Goal: Transaction & Acquisition: Purchase product/service

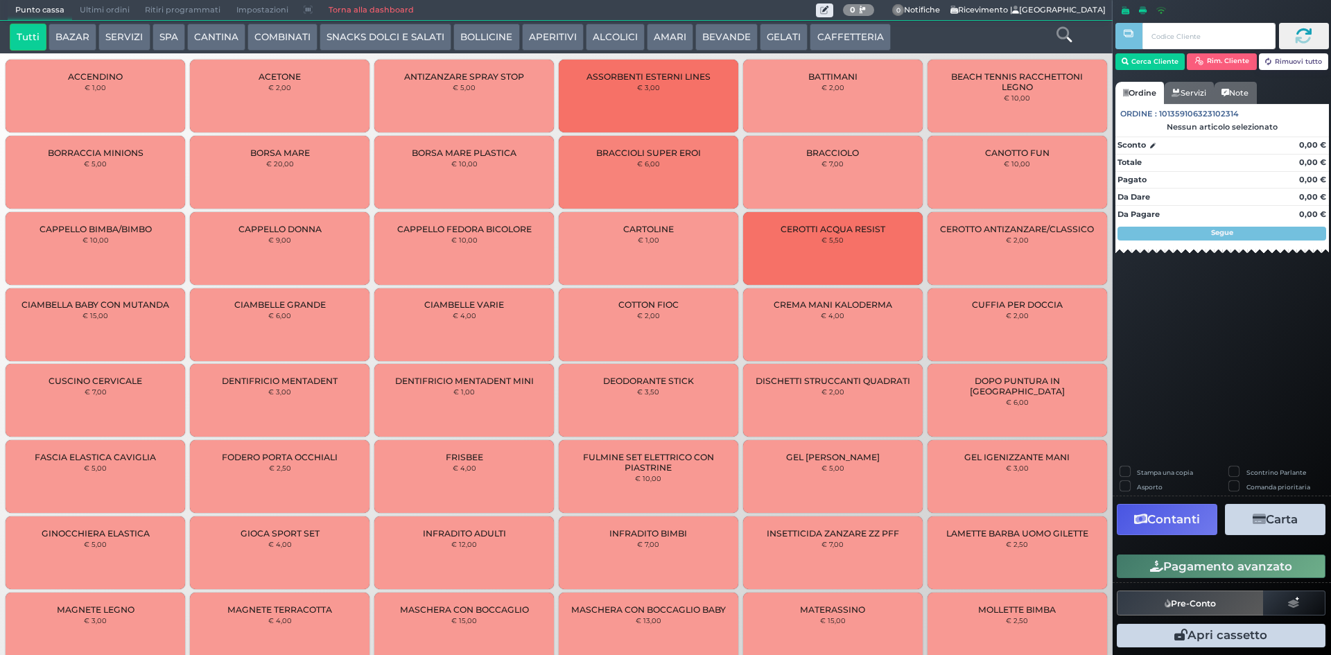
click at [278, 43] on button "COMBINATI" at bounding box center [282, 38] width 70 height 28
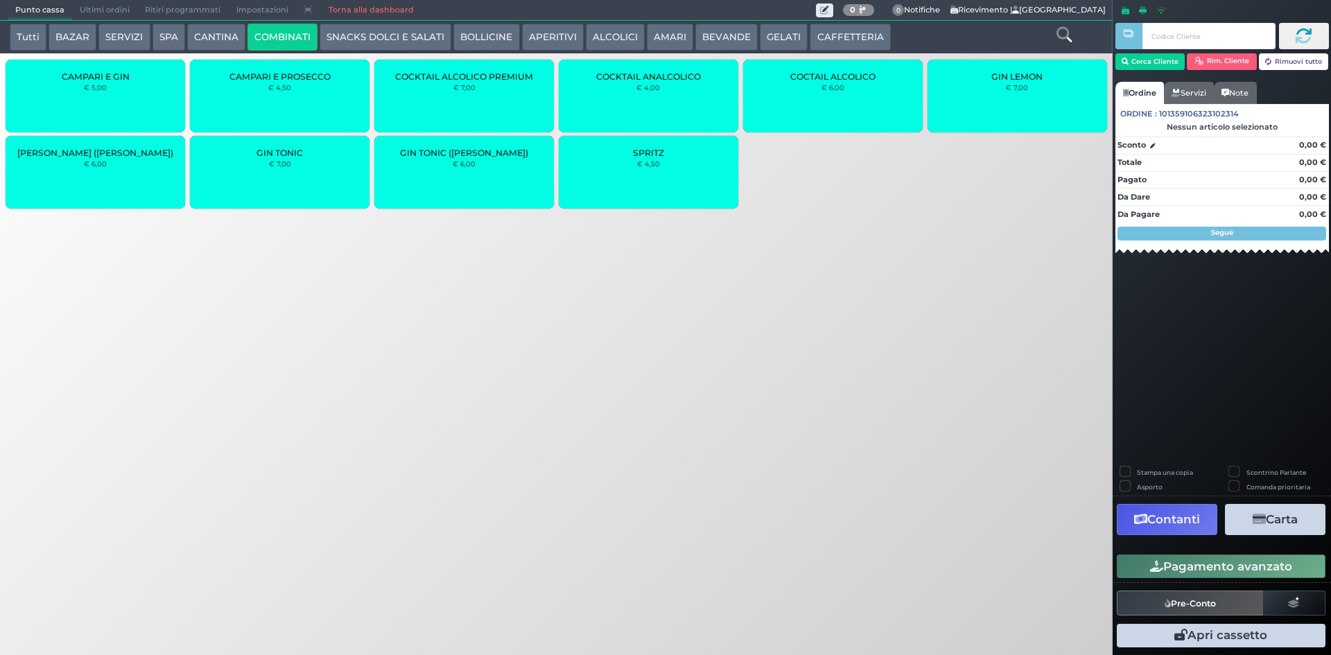
click at [211, 35] on button "CANTINA" at bounding box center [216, 38] width 58 height 28
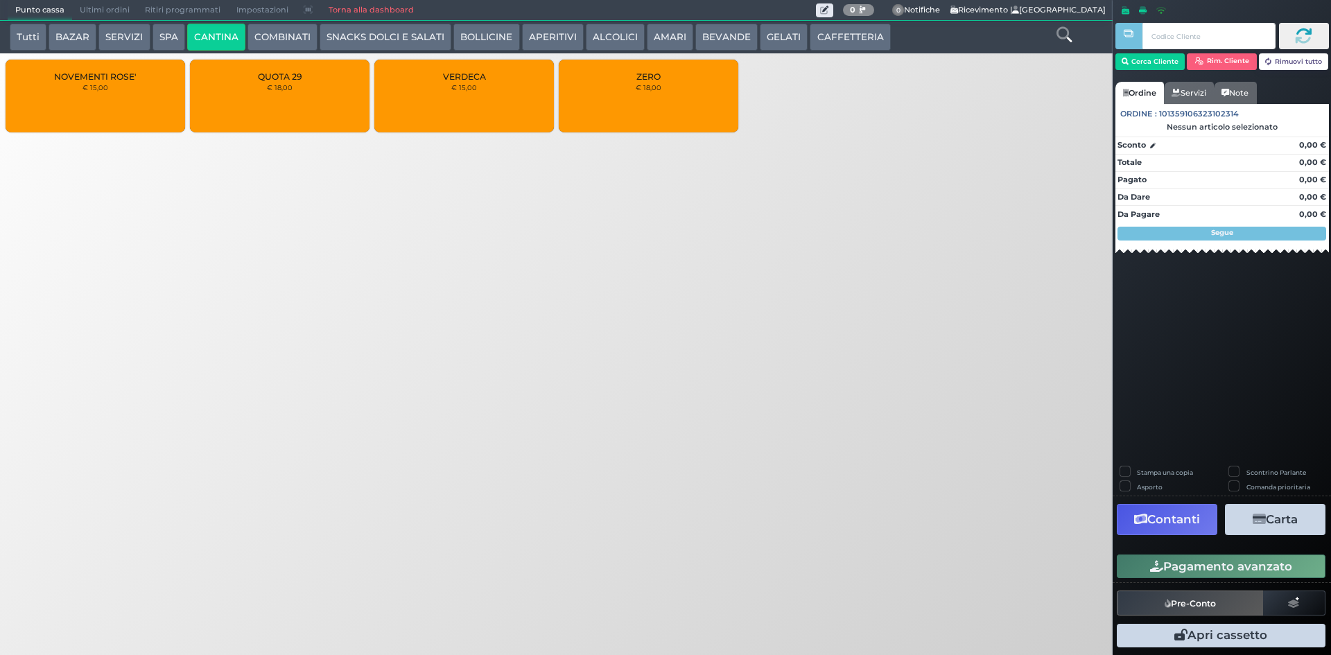
click at [345, 88] on div "QUOTA 29 € 18,00" at bounding box center [280, 96] width 180 height 73
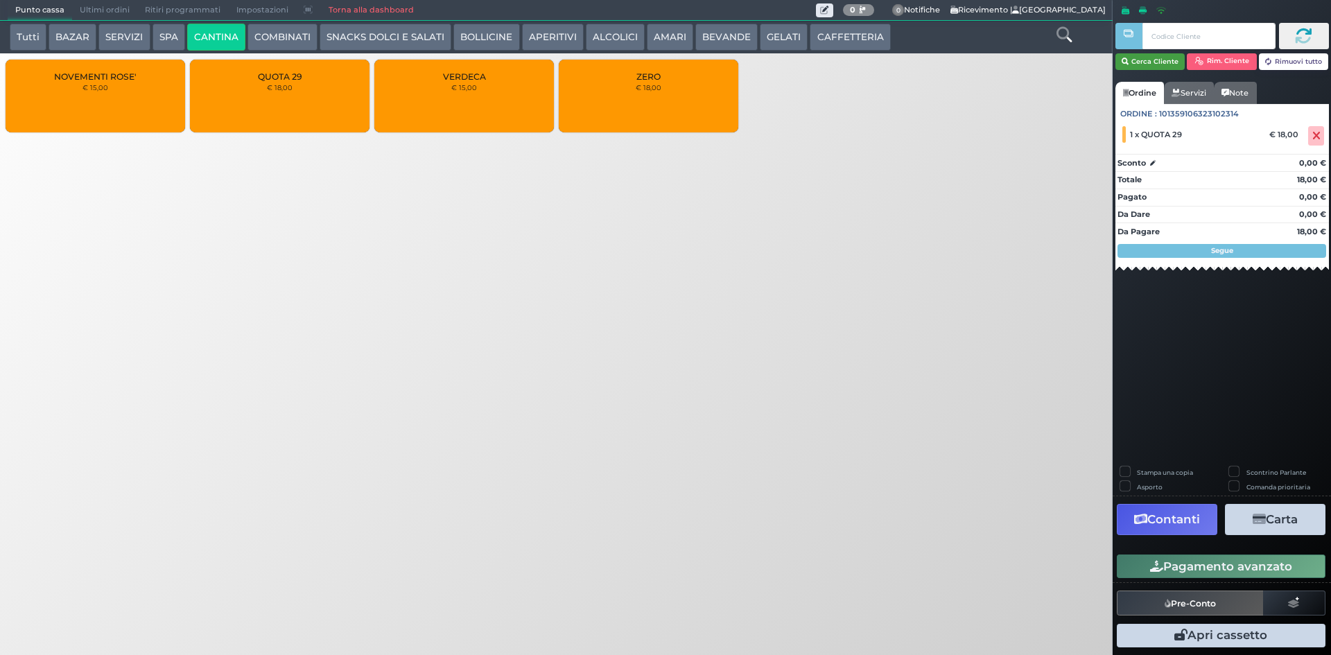
click at [1151, 70] on button "Cerca Cliente" at bounding box center [1150, 61] width 70 height 17
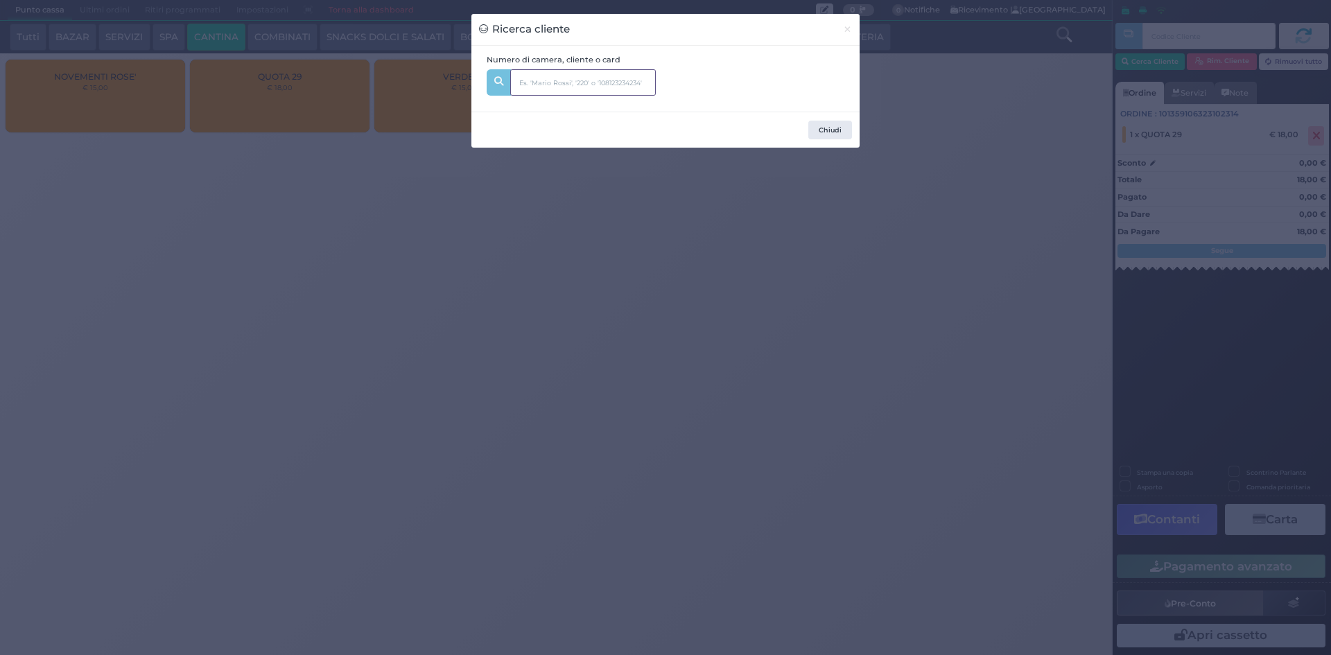
click at [654, 76] on input "text" at bounding box center [583, 82] width 146 height 26
type input "331"
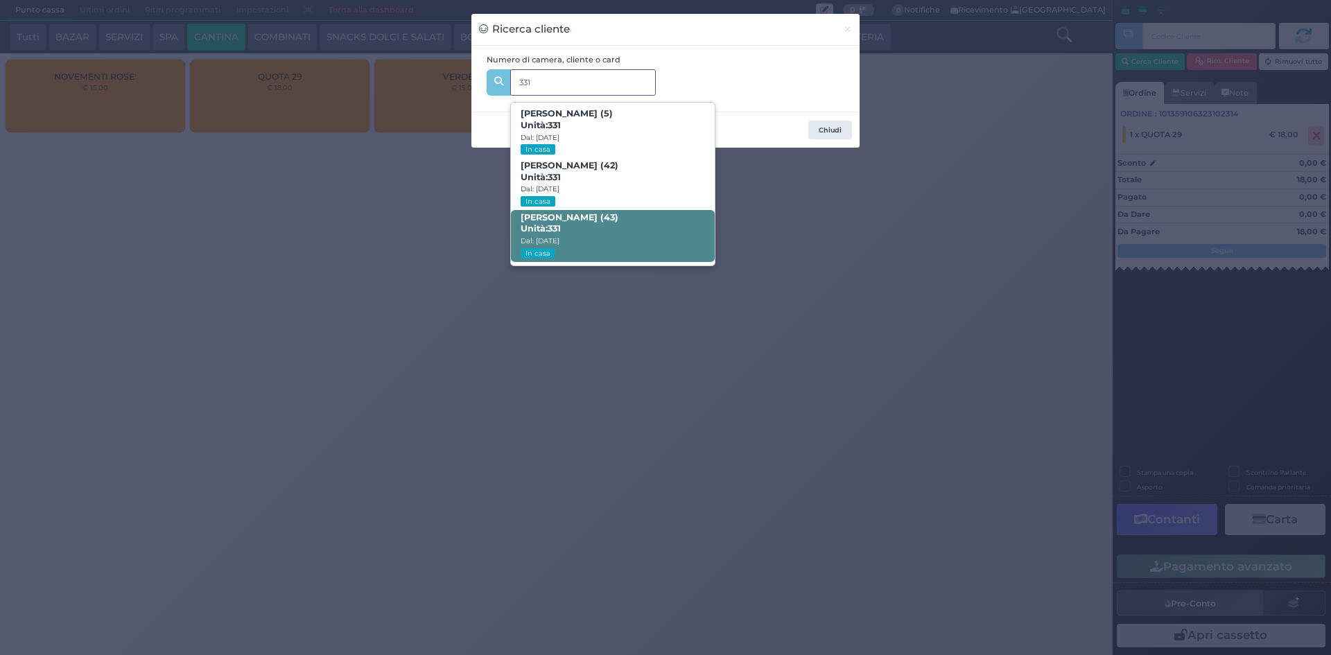
click at [563, 219] on b "Antonio Maselli (43) Unità: 331" at bounding box center [570, 223] width 98 height 22
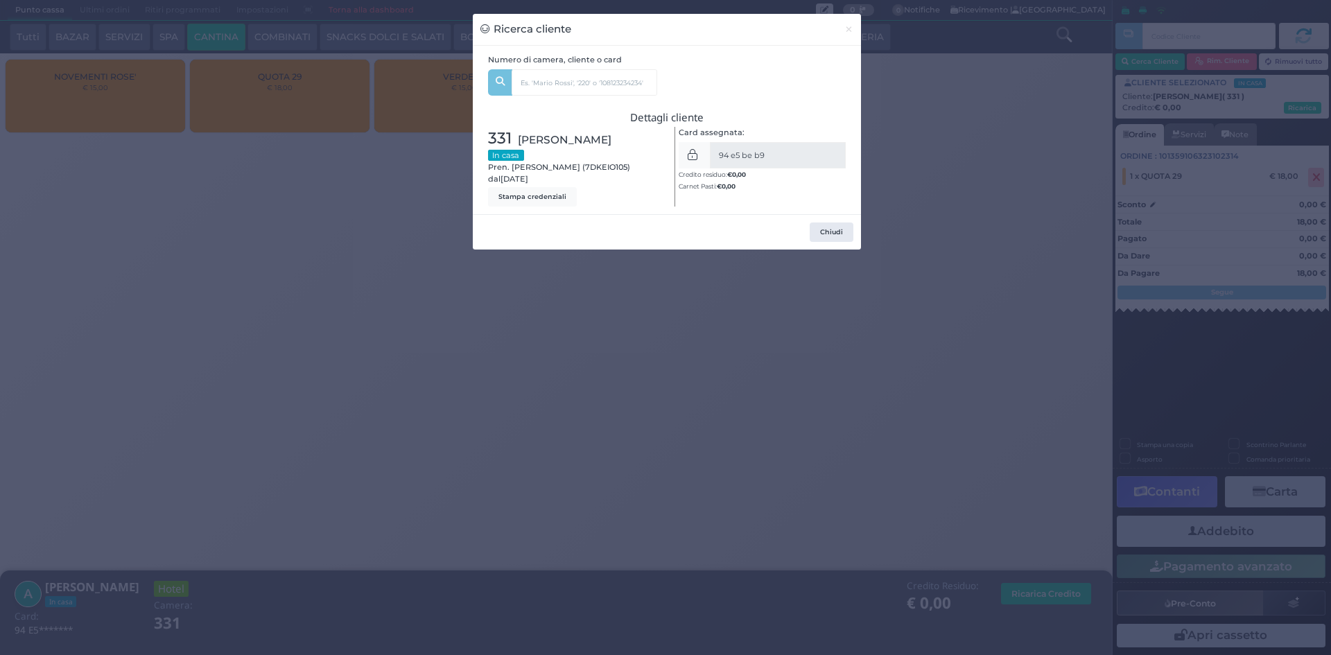
drag, startPoint x: 1151, startPoint y: 435, endPoint x: 1200, endPoint y: 519, distance: 96.9
click at [1160, 452] on div "Ricerca cliente × Numero di camera, cliente o card 331 Beatrice Maselli (5) Uni…" at bounding box center [665, 327] width 1331 height 655
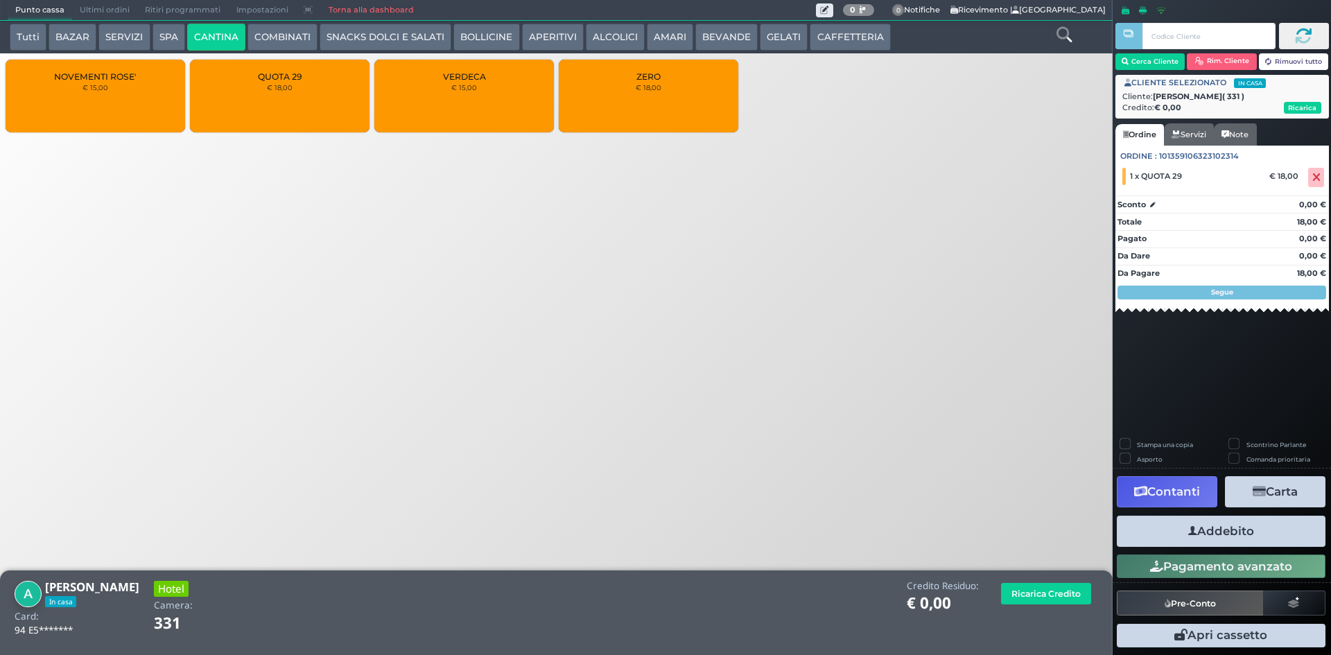
click at [1205, 535] on button "Addebito" at bounding box center [1221, 531] width 209 height 31
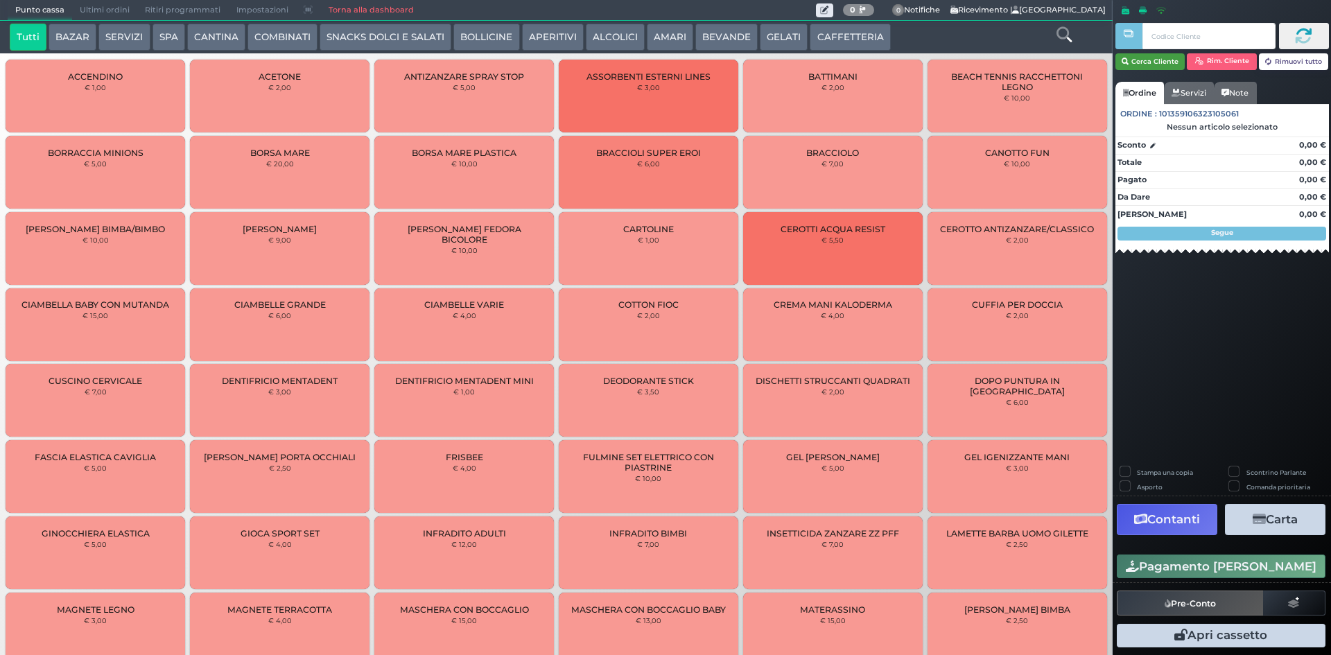
click at [1144, 64] on button "Cerca Cliente" at bounding box center [1150, 61] width 70 height 17
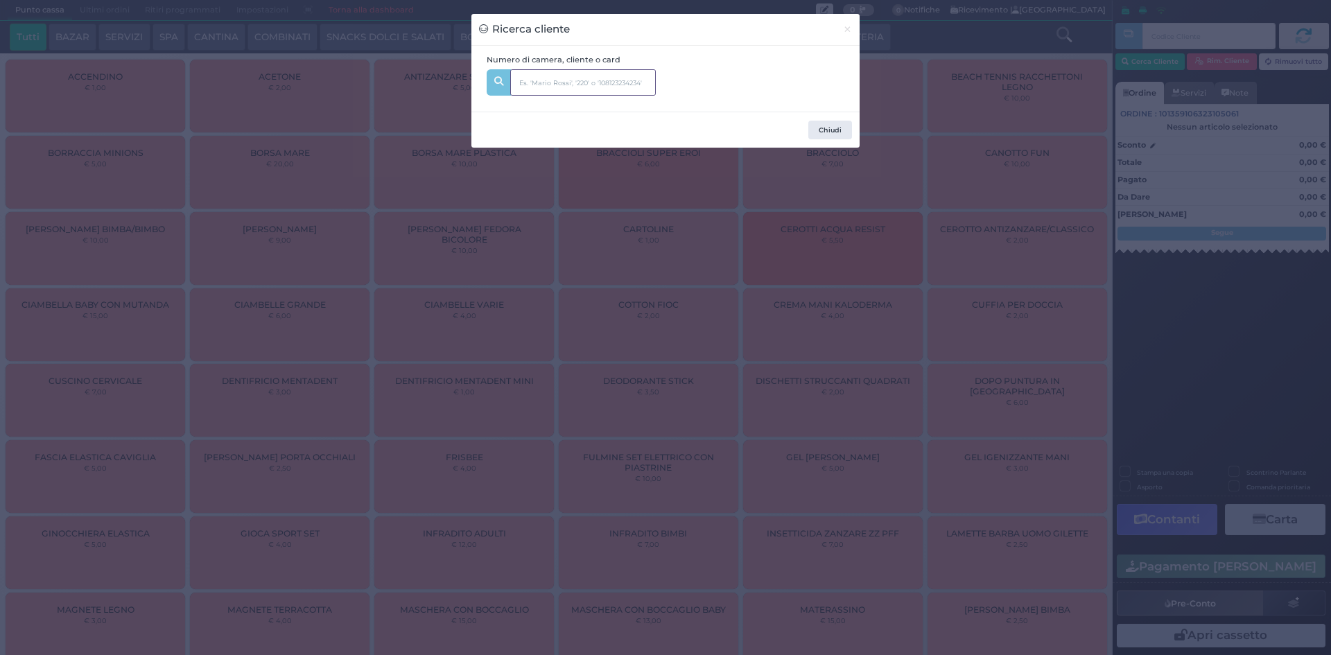
click at [535, 85] on input "text" at bounding box center [583, 82] width 146 height 26
type input "227"
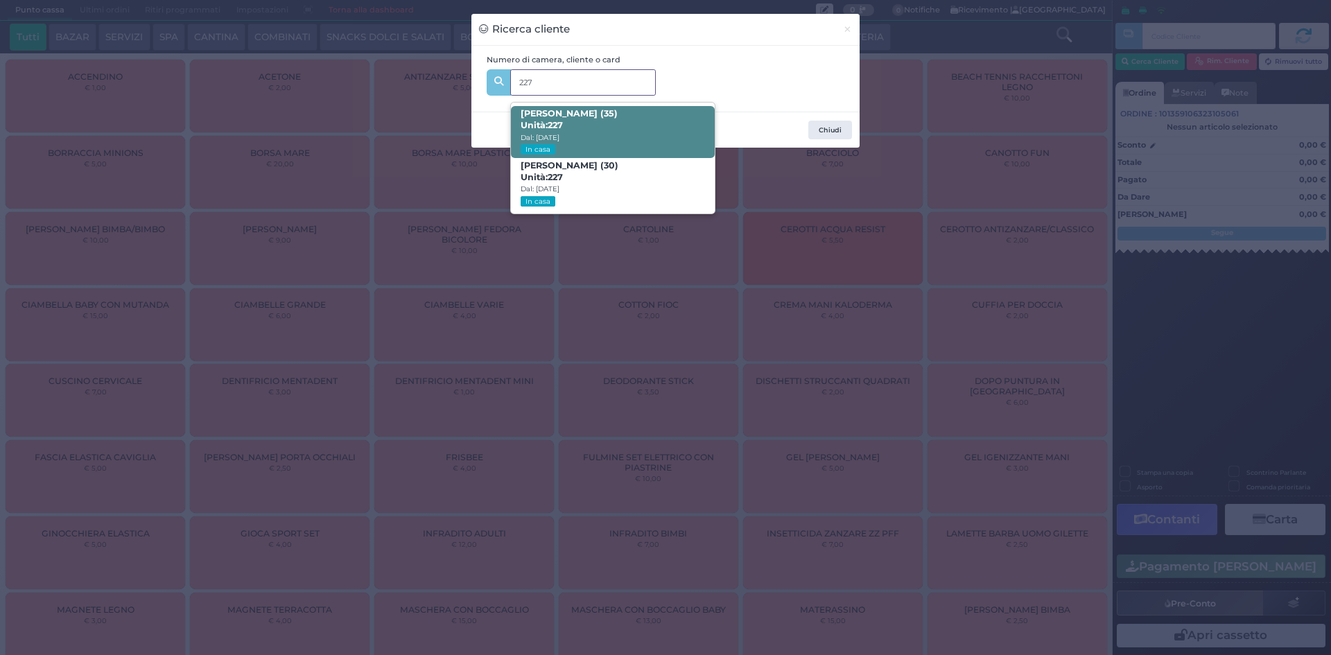
click at [648, 130] on span "[PERSON_NAME] (35) Unità: 227 Dal: [DATE] In casa" at bounding box center [612, 132] width 203 height 52
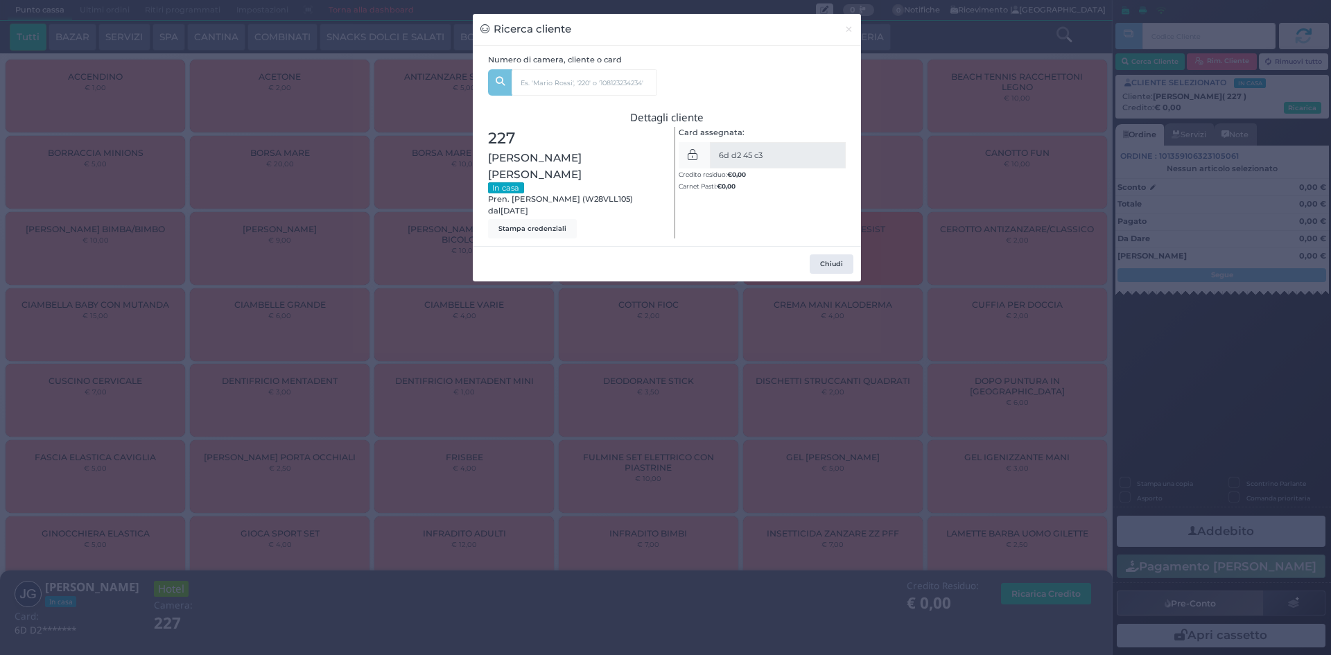
drag, startPoint x: 937, startPoint y: 81, endPoint x: 807, endPoint y: 117, distance: 135.2
click at [937, 82] on div "Ricerca cliente × Numero di camera, cliente o card 227 [PERSON_NAME] (35) Unità…" at bounding box center [665, 327] width 1331 height 655
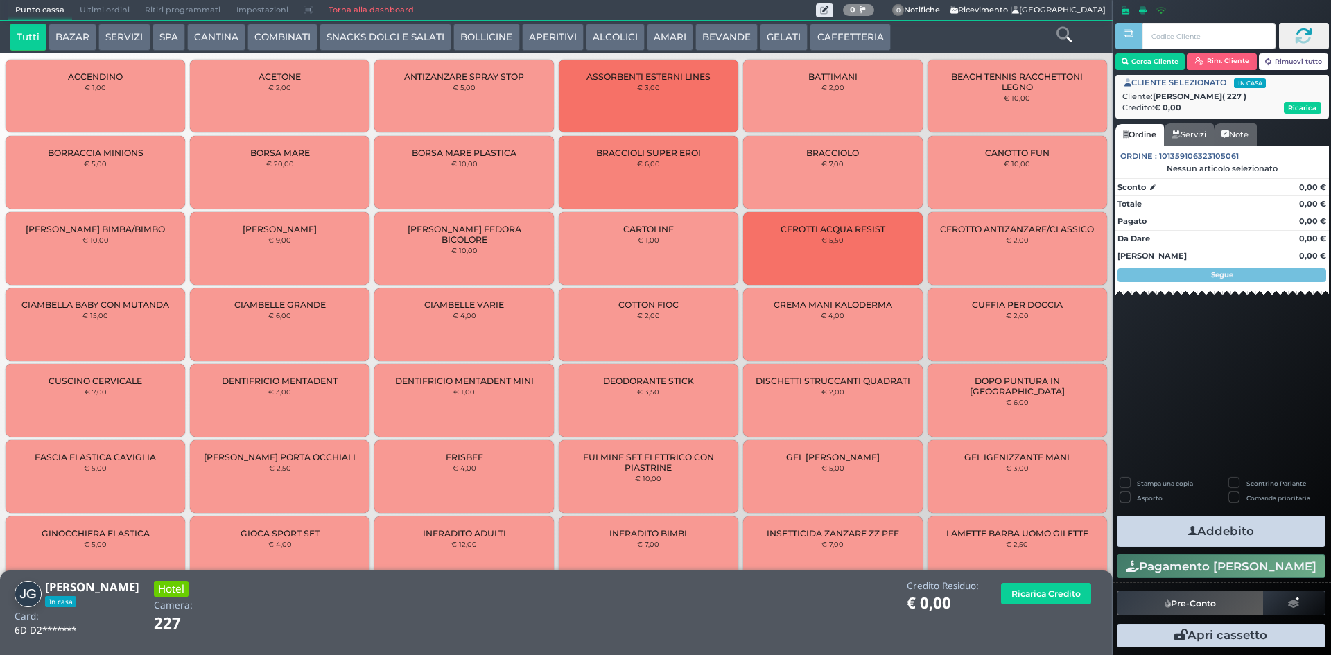
click at [199, 32] on button "CANTINA" at bounding box center [216, 38] width 58 height 28
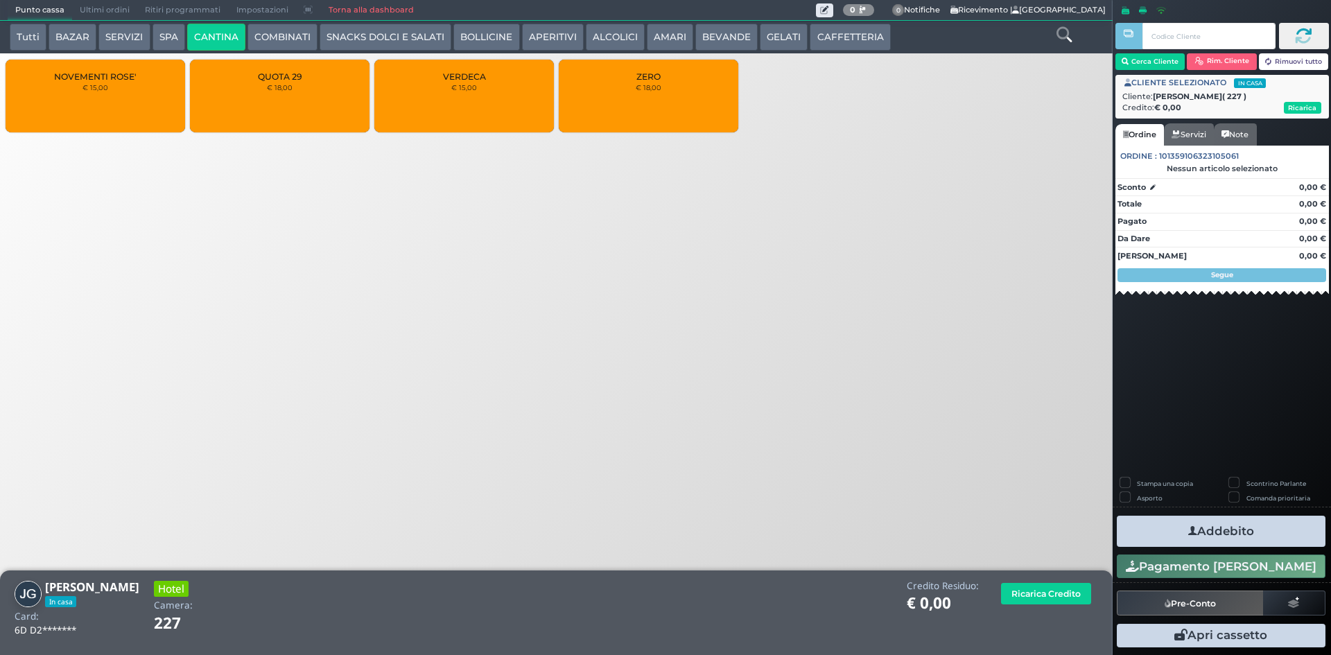
click at [103, 96] on div "NOVEMENTI ROSE' € 15,00" at bounding box center [96, 96] width 180 height 73
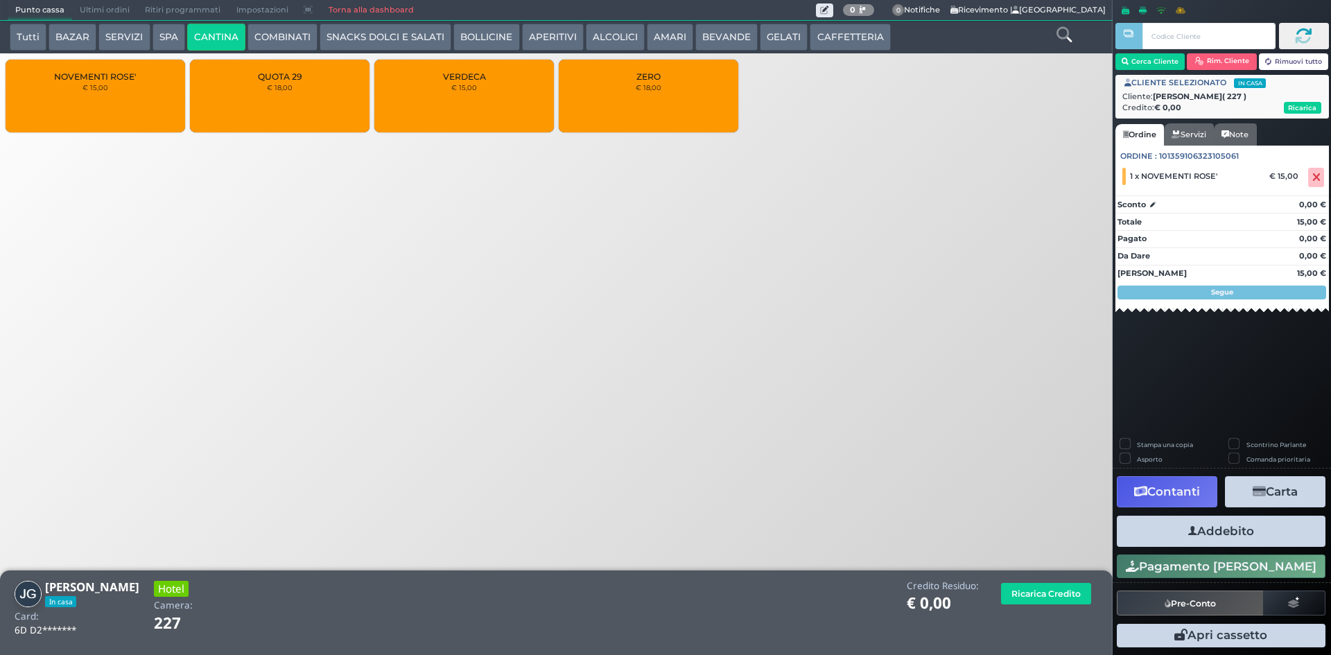
click at [103, 96] on div "NOVEMENTI ROSE' € 15,00" at bounding box center [96, 96] width 180 height 73
click at [1142, 524] on button "Addebito" at bounding box center [1221, 531] width 209 height 31
